Goal: Use online tool/utility: Utilize a website feature to perform a specific function

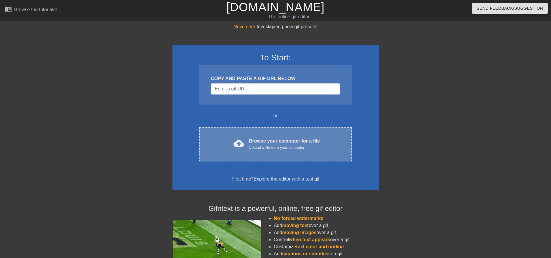
click at [250, 145] on div "Upload a file from your computer" at bounding box center [284, 148] width 71 height 6
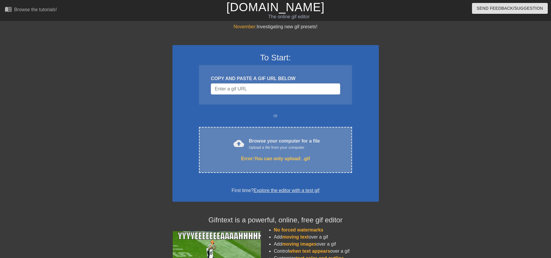
click at [270, 144] on div "Browse your computer for a file Upload a file from your computer" at bounding box center [284, 144] width 71 height 13
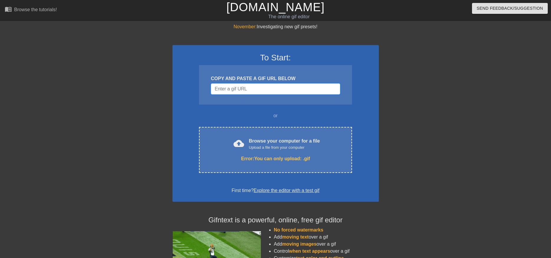
click at [244, 88] on input "Username" at bounding box center [275, 88] width 129 height 11
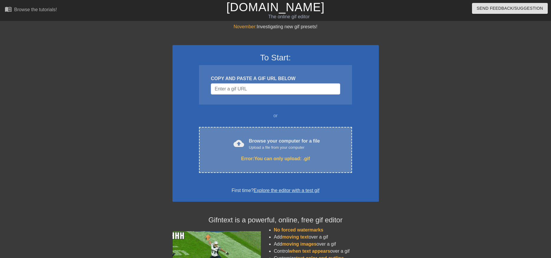
click at [237, 143] on span "cloud_upload" at bounding box center [238, 143] width 11 height 11
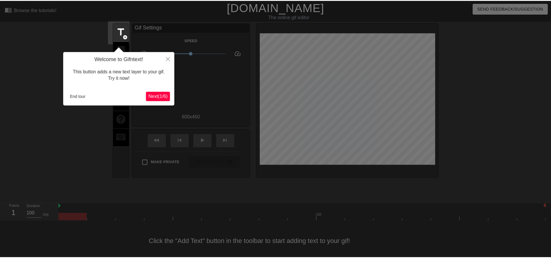
scroll to position [9, 0]
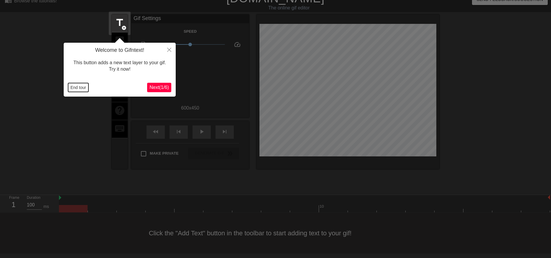
click at [76, 87] on button "End tour" at bounding box center [78, 87] width 20 height 9
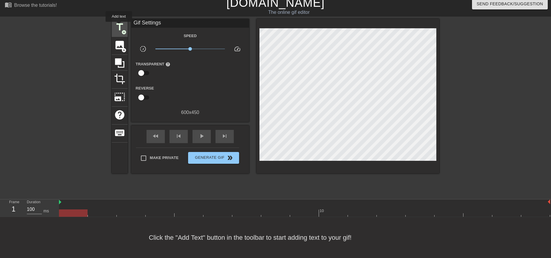
click at [119, 25] on span "title" at bounding box center [119, 27] width 11 height 11
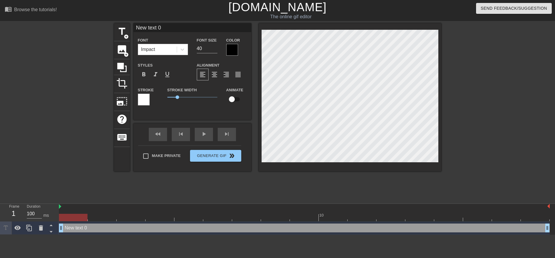
scroll to position [1, 1]
type input "v"
type textarea "v"
type input "vA"
type textarea "vA"
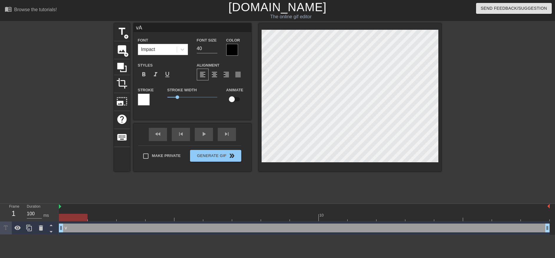
type input "vAM"
type textarea "vAM"
type input "vAMP"
type textarea "vAMP"
type input "vAMPI"
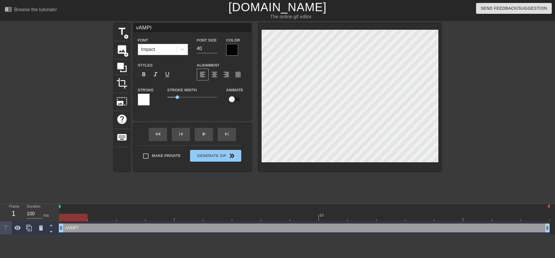
type textarea "vAMPIR"
type input "vAMPIRI"
type textarea "vAMPIRI"
type input "vAMPIRIC"
type textarea "vAMPIRIC"
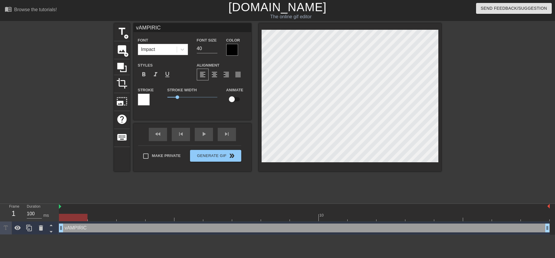
scroll to position [1, 1]
type input "AMPIRIC"
type textarea "AMPIRIC"
type input "VAMPIRIC"
type textarea "VAMPIRIC"
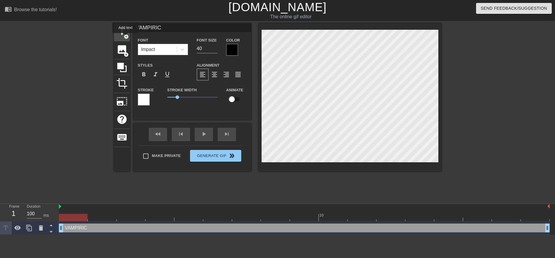
click at [126, 37] on span "add_circle" at bounding box center [126, 36] width 5 height 5
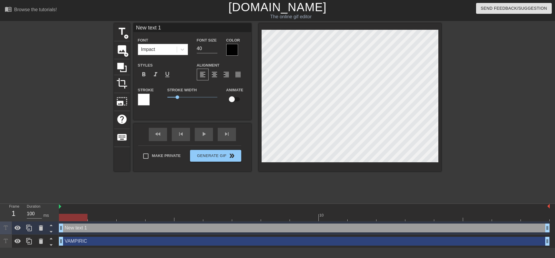
scroll to position [1, 1]
type input "M"
type textarea "M"
type input "MO"
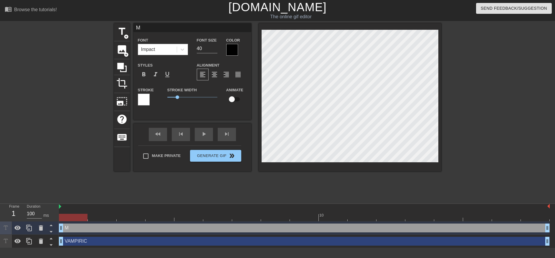
type textarea "MO"
type input "MOR"
type textarea "MOR"
type input "MORT"
type textarea "MORT"
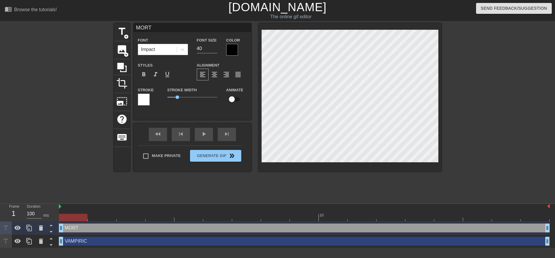
type input "MORTH"
type textarea "MORTH"
type input "MORTHA"
type textarea "MORTHA"
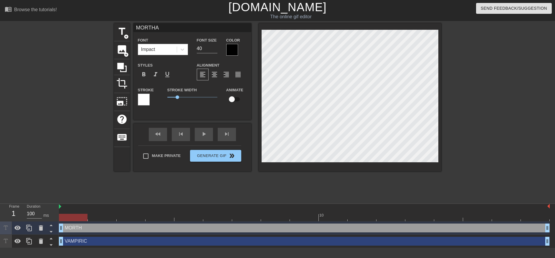
type input "MORTHAN"
type textarea "MORTHAN"
click at [215, 155] on div "Make Private Generate Gif double_arrow" at bounding box center [189, 157] width 103 height 23
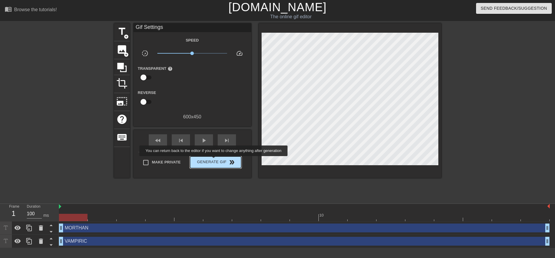
click at [214, 160] on span "Generate Gif double_arrow" at bounding box center [215, 162] width 46 height 7
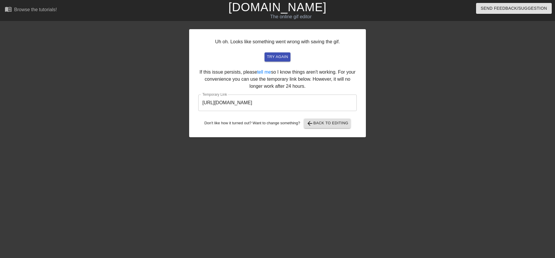
click at [311, 109] on input "[URL][DOMAIN_NAME]" at bounding box center [277, 103] width 159 height 17
